Goal: Transaction & Acquisition: Book appointment/travel/reservation

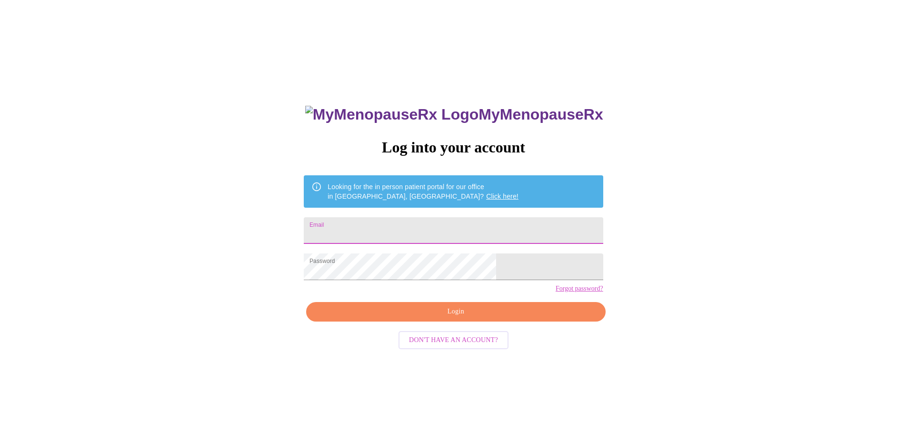
click at [421, 234] on input "Email" at bounding box center [453, 230] width 299 height 27
type input "egilgallon@hotmail.com"
click at [458, 318] on span "Login" at bounding box center [455, 312] width 277 height 12
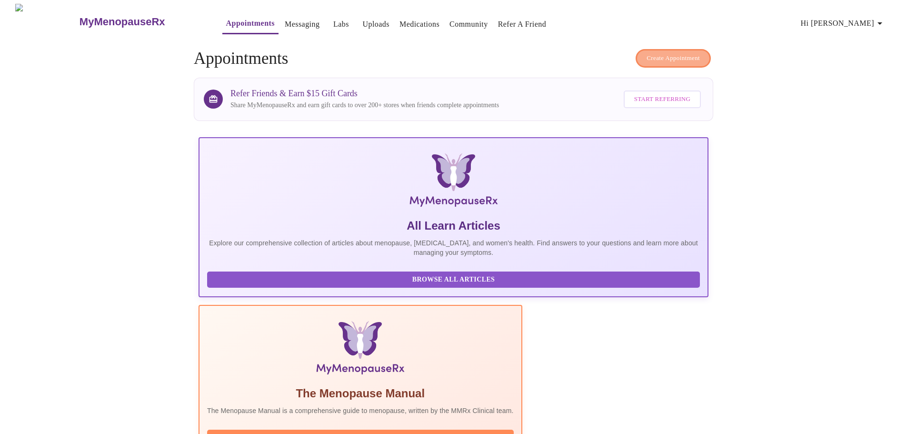
click at [670, 53] on span "Create Appointment" at bounding box center [673, 58] width 53 height 11
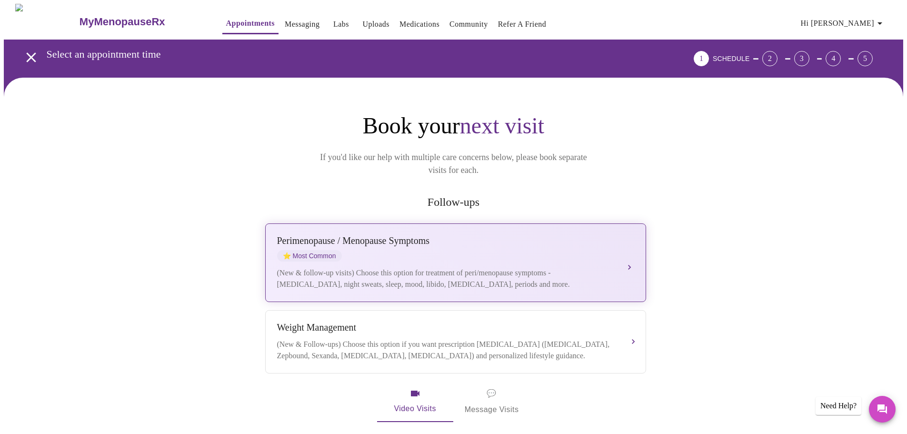
click at [634, 243] on button "Perimenopause / Menopause Symptoms ⭐ Most Common (New & follow-up visits) Choos…" at bounding box center [455, 262] width 381 height 79
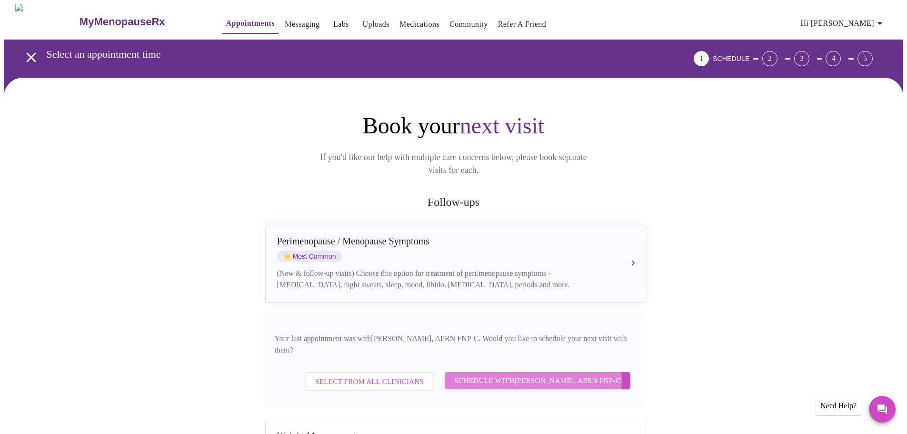
click at [519, 374] on span "Schedule with Kelly Perisin, APRN FNP-C" at bounding box center [537, 380] width 166 height 12
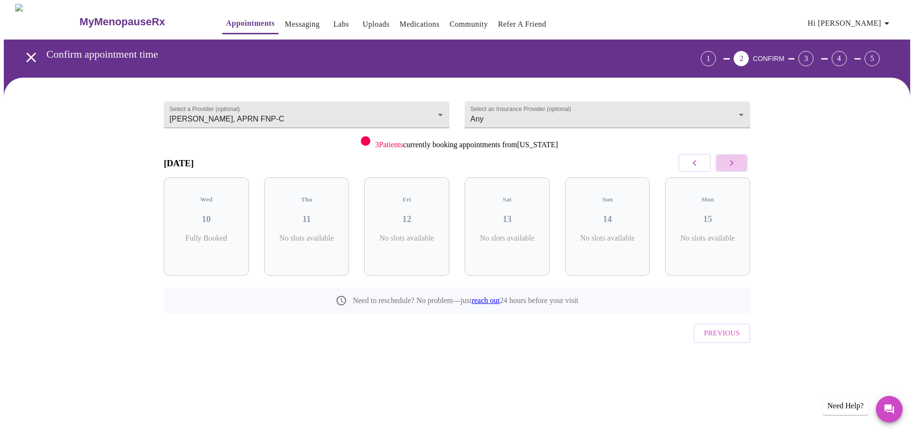
click at [745, 164] on button "button" at bounding box center [732, 163] width 32 height 18
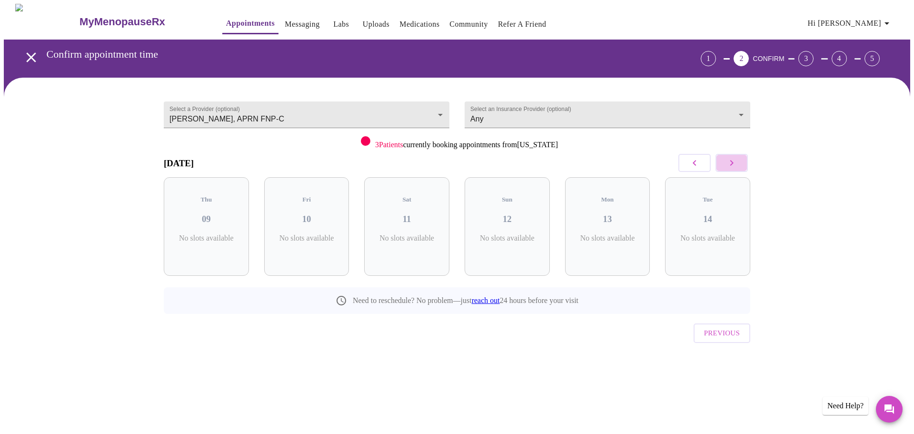
click at [745, 164] on button "button" at bounding box center [732, 163] width 32 height 18
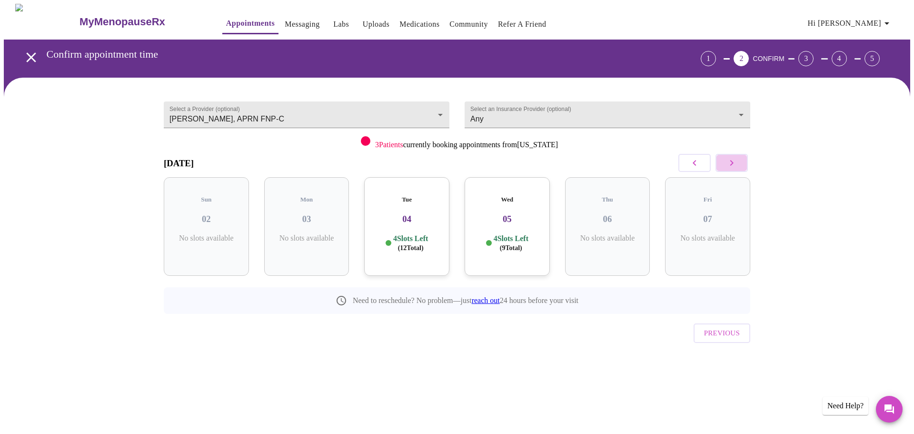
click at [745, 164] on button "button" at bounding box center [732, 163] width 32 height 18
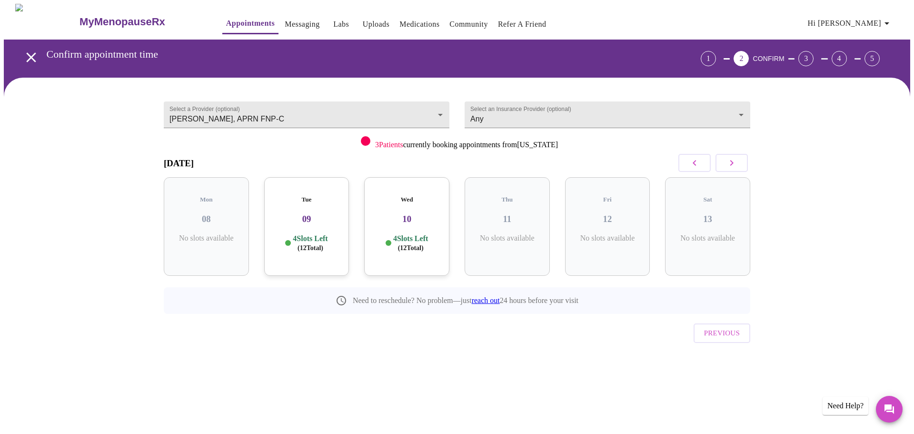
click at [308, 214] on h3 "09" at bounding box center [307, 219] width 70 height 10
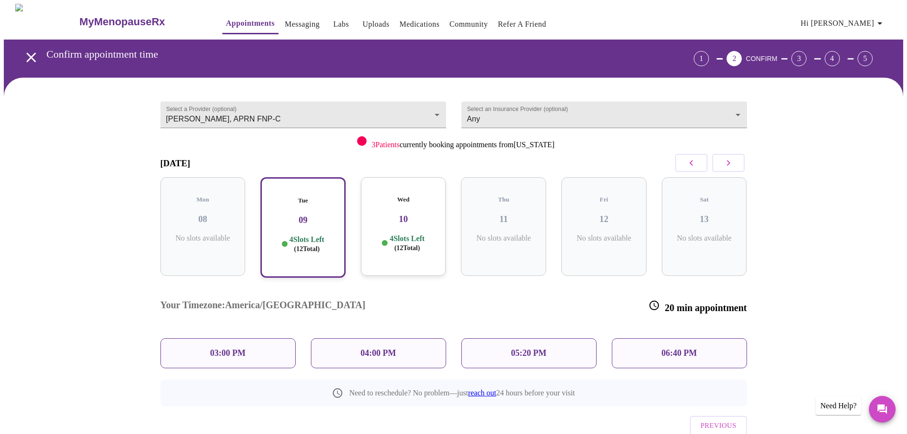
click at [389, 348] on p "04:00 PM" at bounding box center [377, 353] width 35 height 10
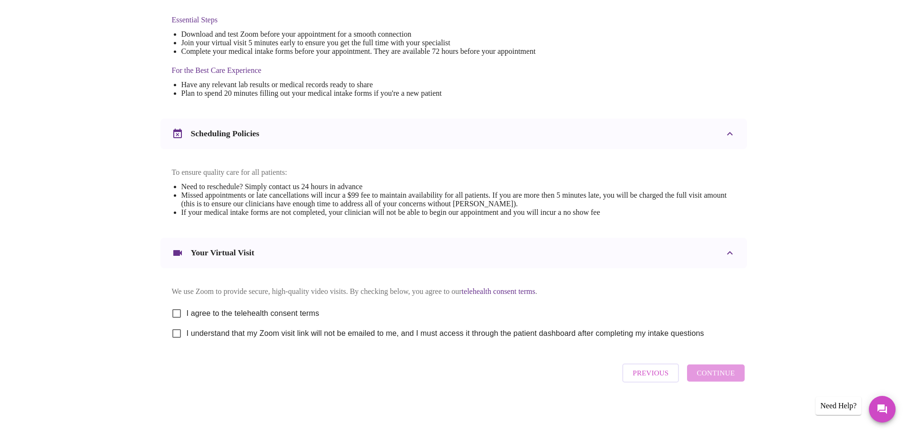
scroll to position [257, 0]
click at [174, 316] on input "I agree to the telehealth consent terms" at bounding box center [177, 313] width 20 height 20
checkbox input "true"
click at [177, 334] on input "I understand that my Zoom visit link will not be emailed to me, and I must acce…" at bounding box center [177, 333] width 20 height 20
checkbox input "true"
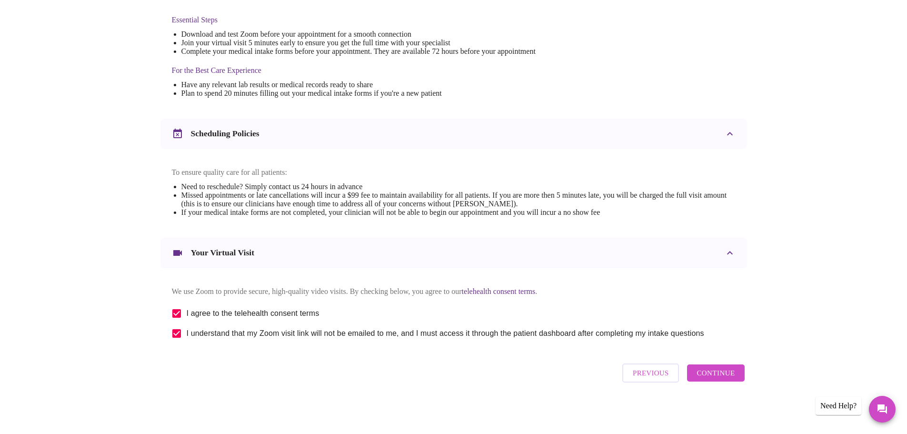
click at [733, 379] on span "Continue" at bounding box center [716, 373] width 38 height 12
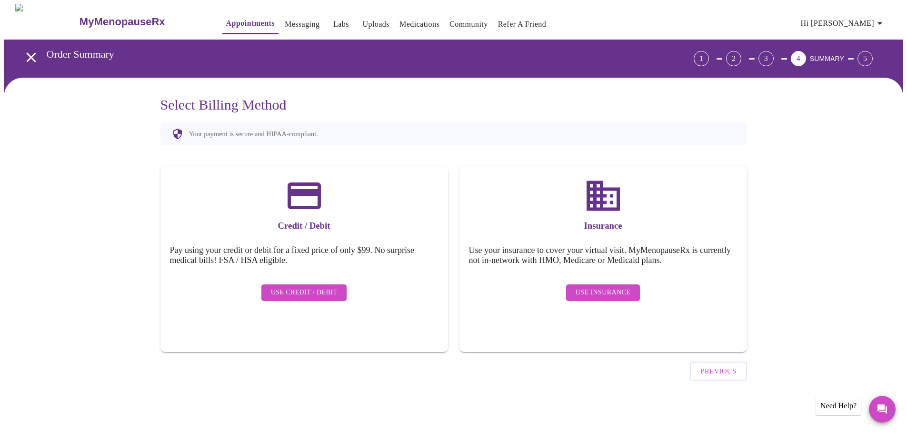
scroll to position [0, 0]
click at [594, 290] on span "Use Insurance" at bounding box center [606, 293] width 55 height 12
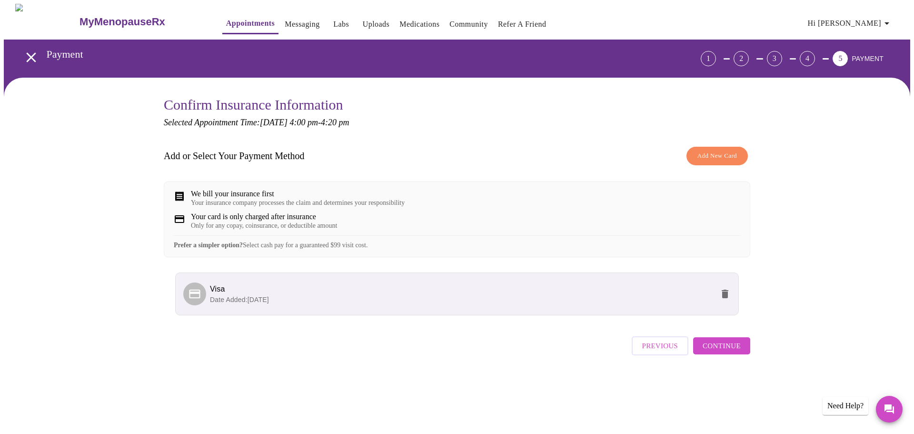
click at [722, 352] on span "Continue" at bounding box center [722, 345] width 38 height 12
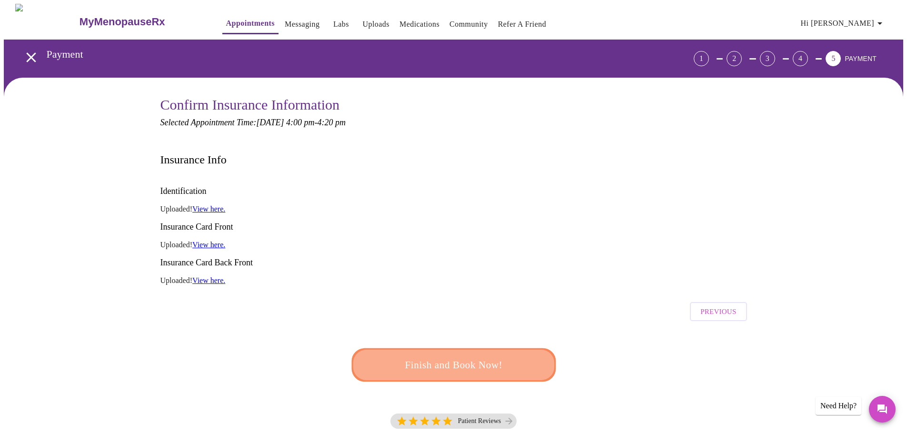
click at [495, 356] on span "Finish and Book Now!" at bounding box center [454, 365] width 176 height 18
